Goal: Use online tool/utility: Utilize a website feature to perform a specific function

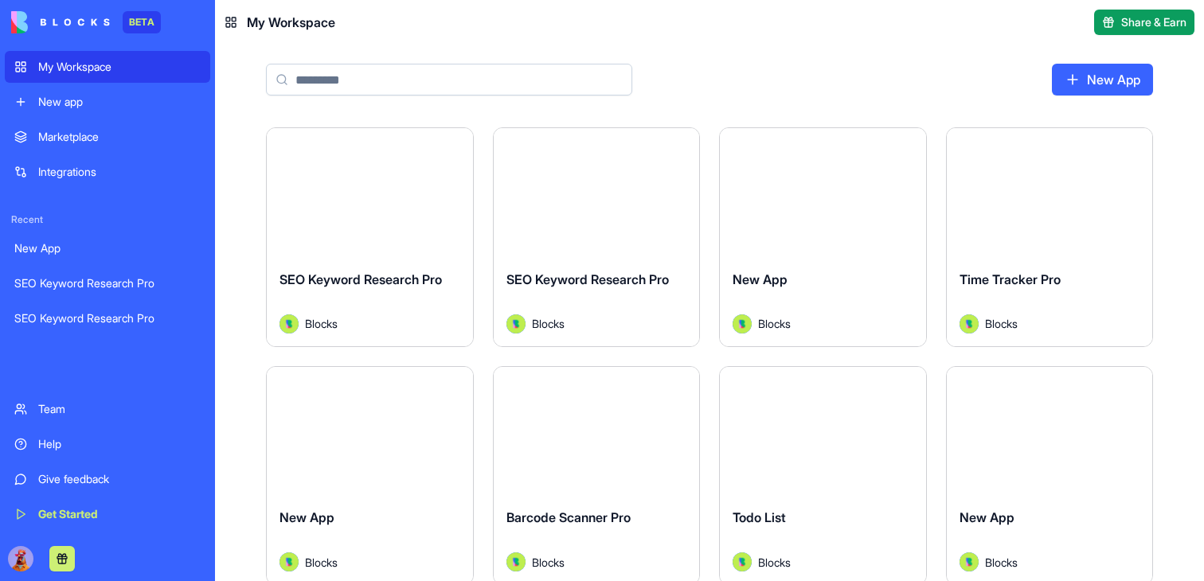
click at [589, 194] on button "Launch" at bounding box center [596, 193] width 119 height 32
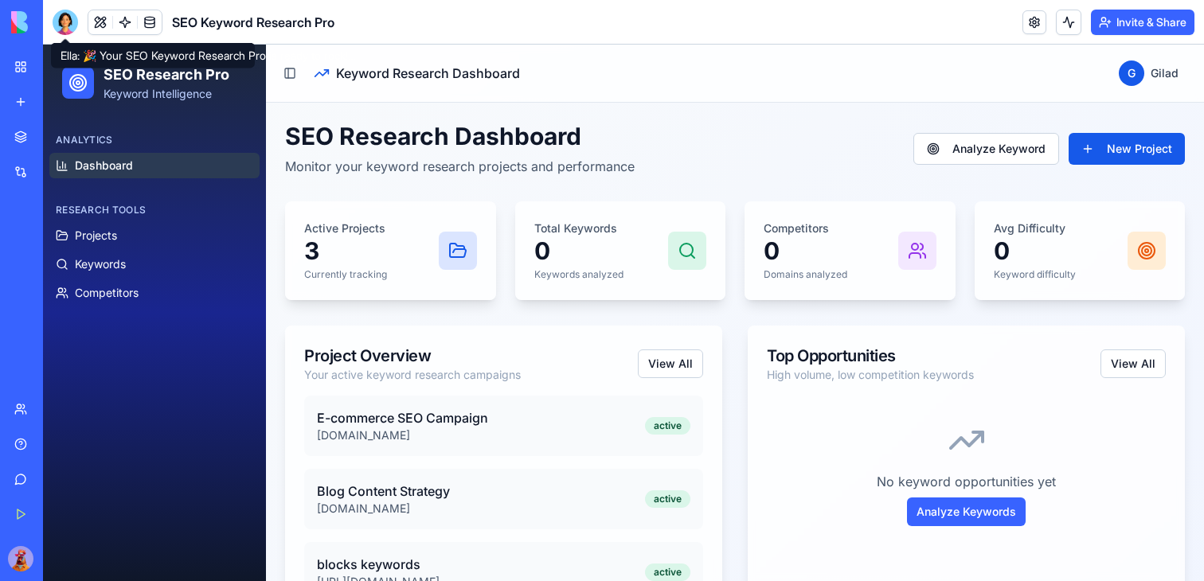
click at [66, 29] on div at bounding box center [65, 22] width 25 height 25
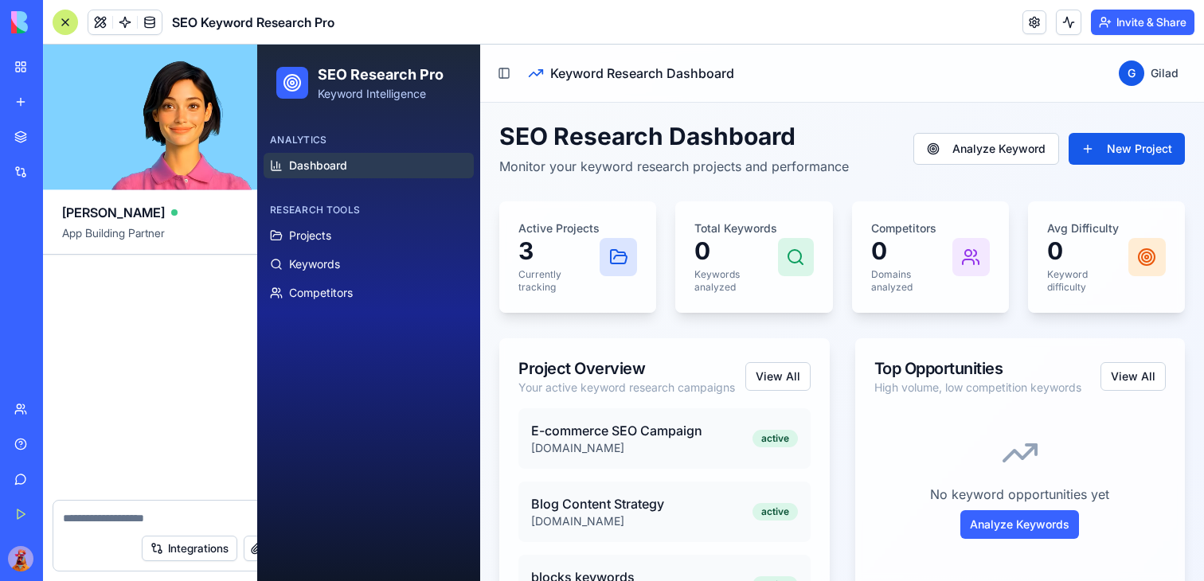
scroll to position [474, 0]
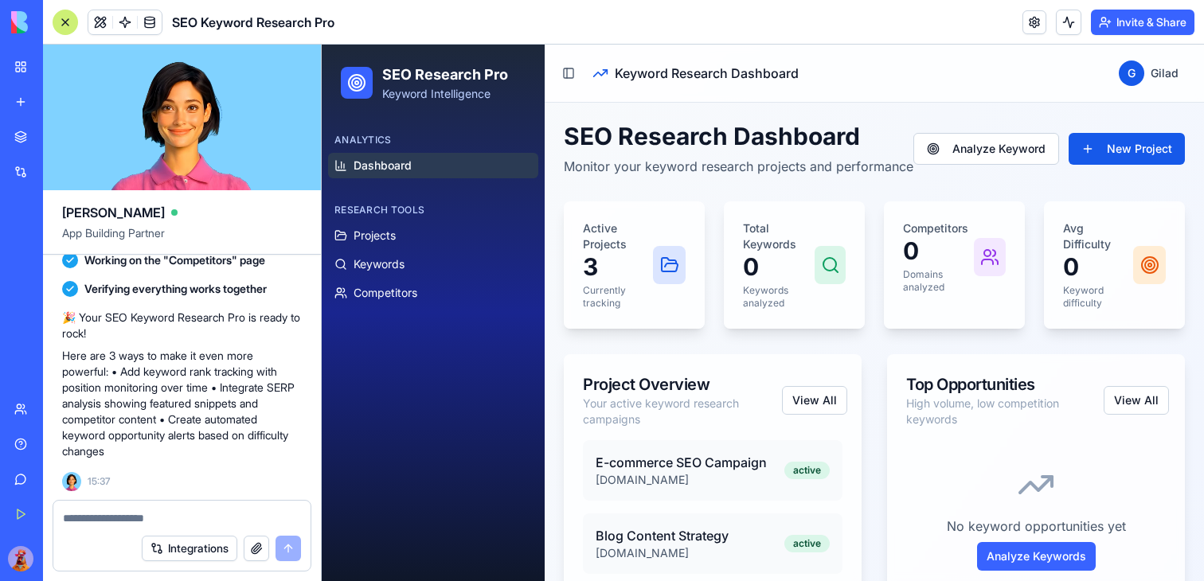
click at [144, 526] on div "Integrations" at bounding box center [181, 548] width 257 height 45
click at [158, 505] on div at bounding box center [181, 513] width 257 height 25
click at [157, 511] on textarea at bounding box center [182, 518] width 238 height 16
type textarea "**********"
